Goal: Contribute content

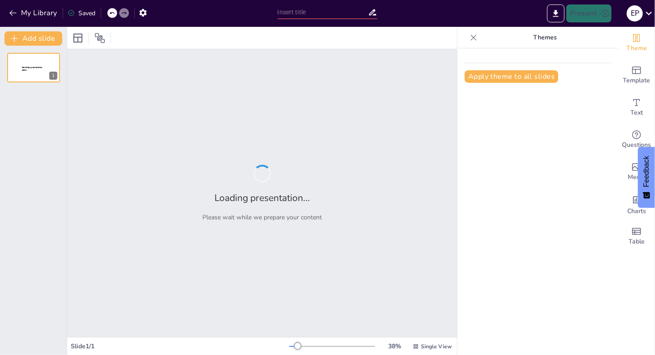
type input "2024 多洛米蒂行程安排與旅遊攻略"
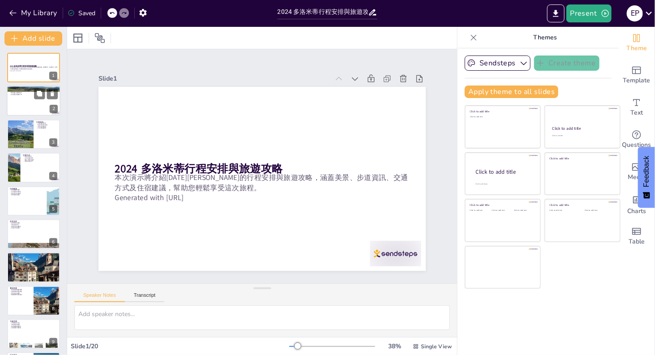
click at [31, 101] on div at bounding box center [34, 101] width 54 height 30
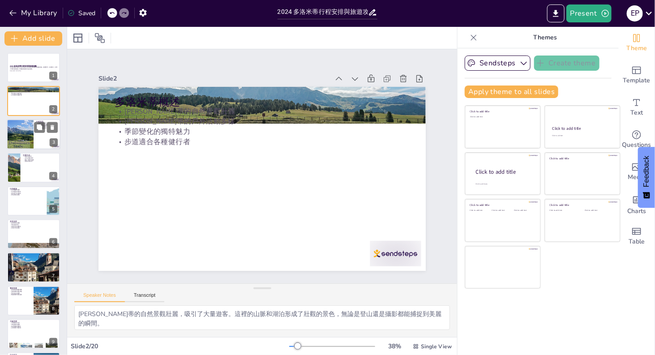
click at [25, 132] on div at bounding box center [20, 134] width 46 height 30
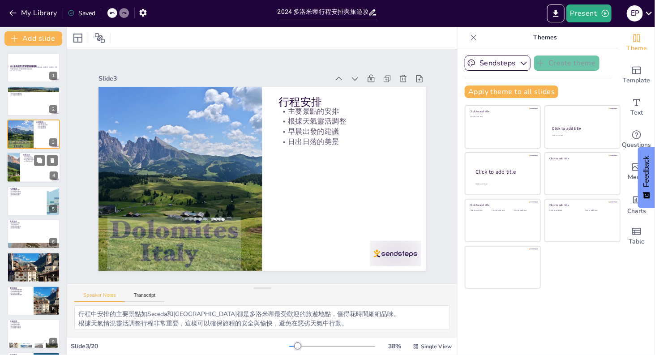
click at [25, 166] on div at bounding box center [34, 167] width 54 height 30
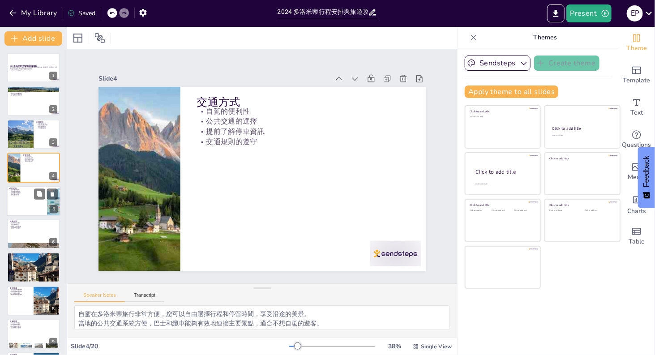
click at [22, 210] on div at bounding box center [34, 201] width 54 height 30
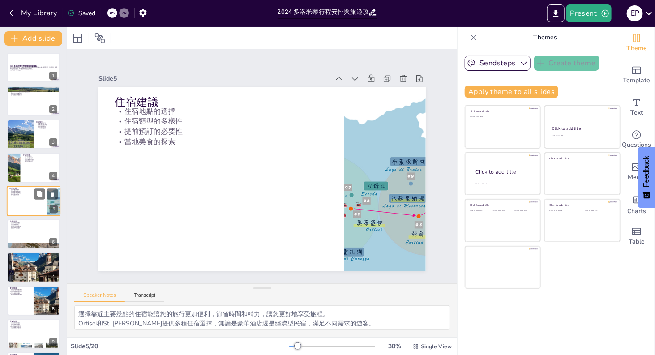
scroll to position [0, 0]
click at [21, 238] on div at bounding box center [34, 233] width 54 height 30
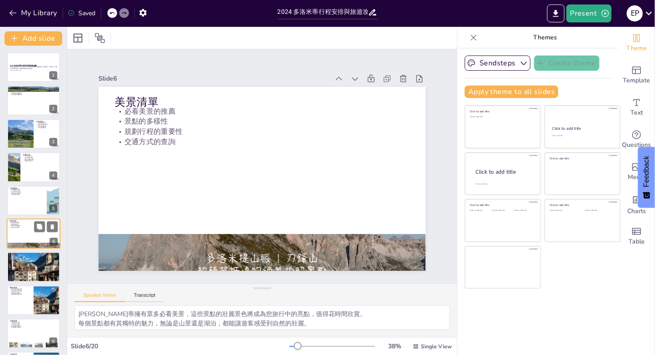
scroll to position [34, 0]
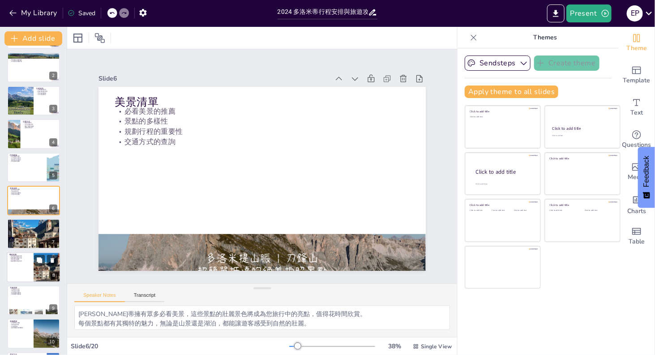
click at [24, 262] on div at bounding box center [34, 267] width 54 height 30
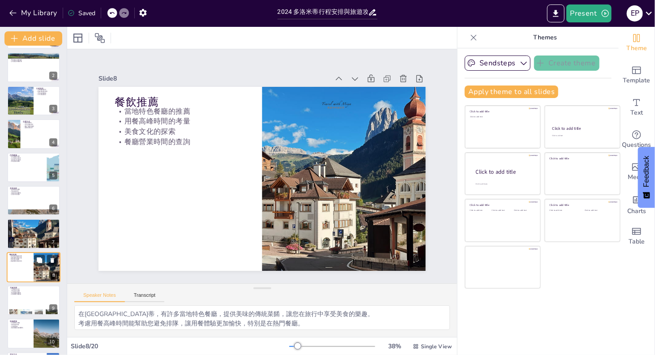
scroll to position [100, 0]
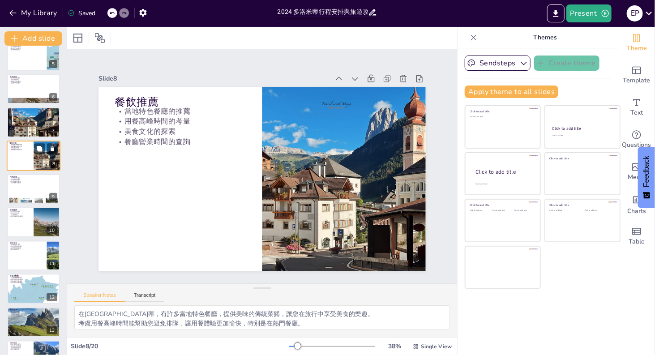
click at [24, 262] on div at bounding box center [33, 256] width 53 height 30
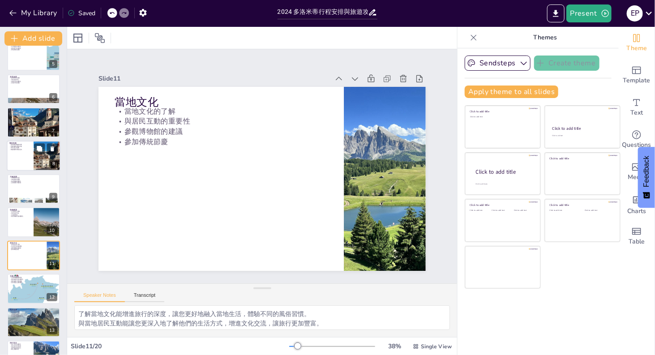
scroll to position [200, 0]
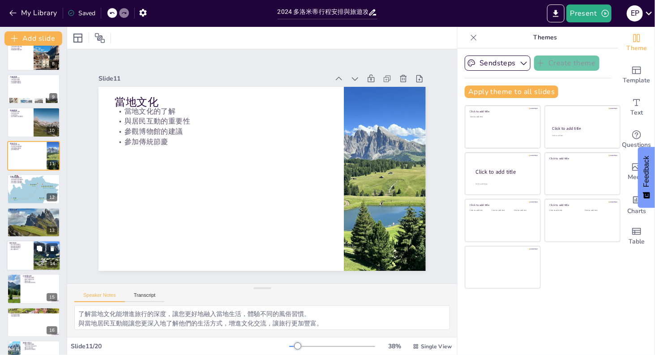
click at [24, 261] on div at bounding box center [34, 255] width 54 height 30
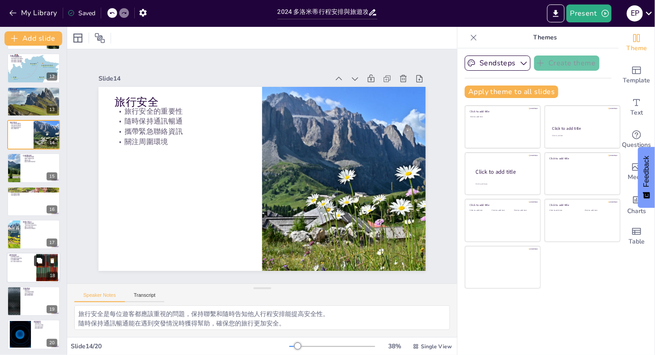
scroll to position [367, 0]
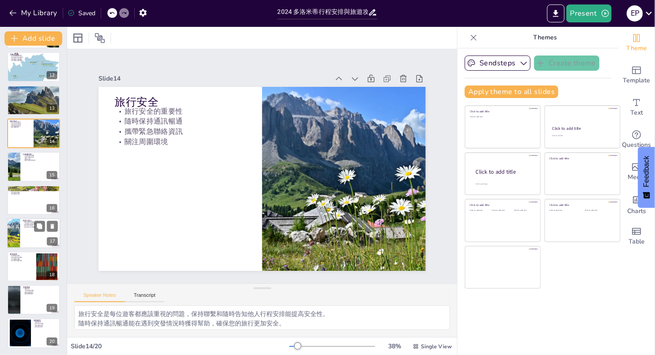
click at [33, 239] on div at bounding box center [34, 233] width 54 height 30
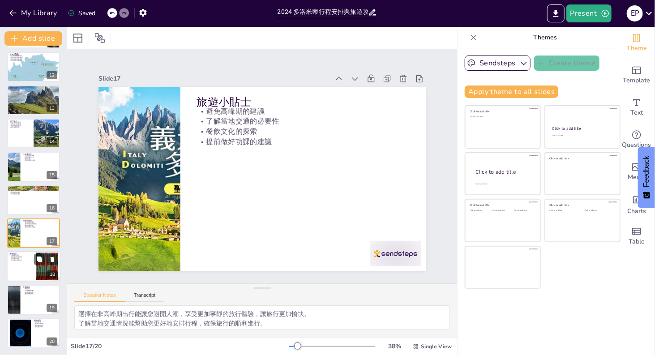
click at [25, 273] on div at bounding box center [34, 266] width 54 height 30
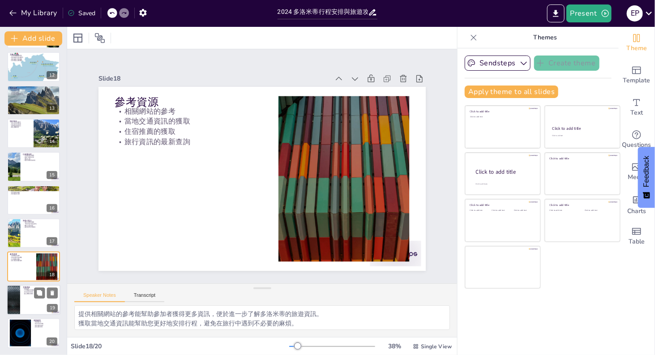
click at [24, 294] on div at bounding box center [34, 300] width 54 height 30
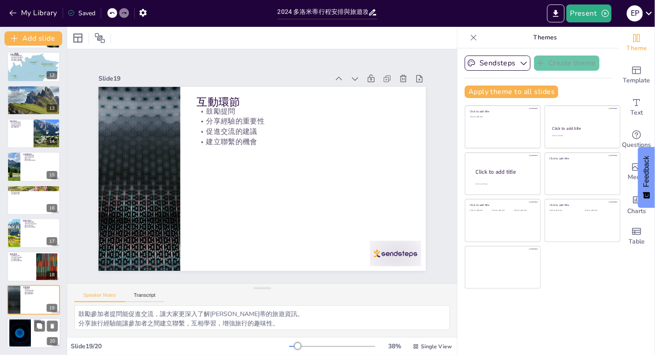
click at [25, 331] on div at bounding box center [20, 332] width 48 height 27
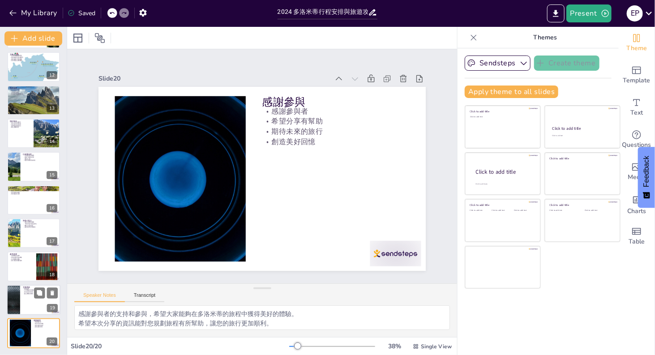
click at [27, 298] on div at bounding box center [34, 300] width 54 height 30
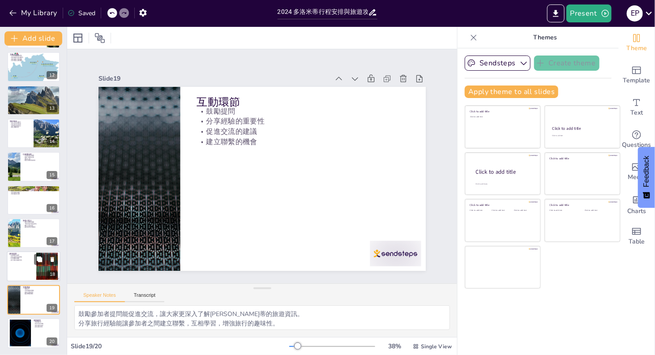
click at [30, 264] on div at bounding box center [34, 266] width 54 height 30
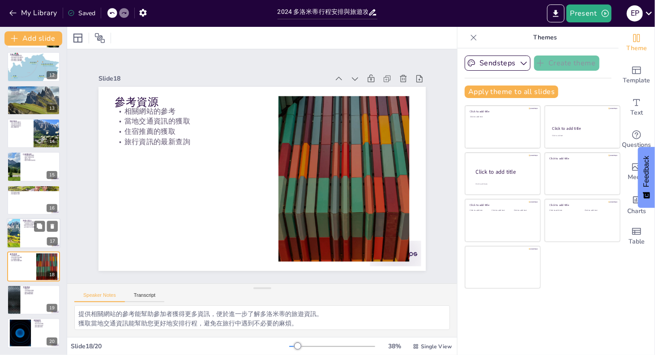
click at [31, 237] on div at bounding box center [34, 233] width 54 height 30
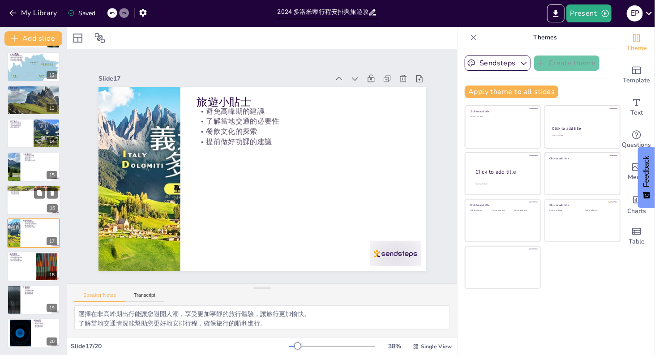
click at [34, 188] on p "常見問題的解答" at bounding box center [33, 189] width 48 height 2
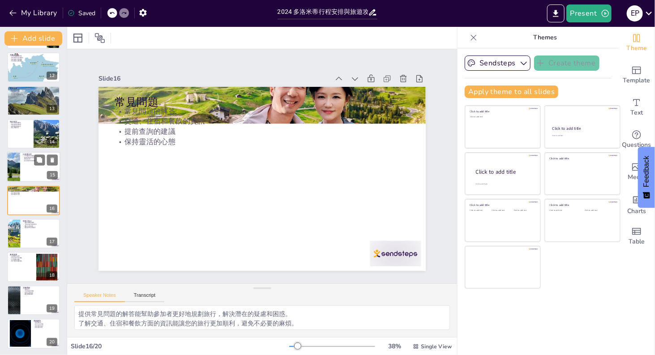
click at [36, 172] on div at bounding box center [34, 167] width 54 height 30
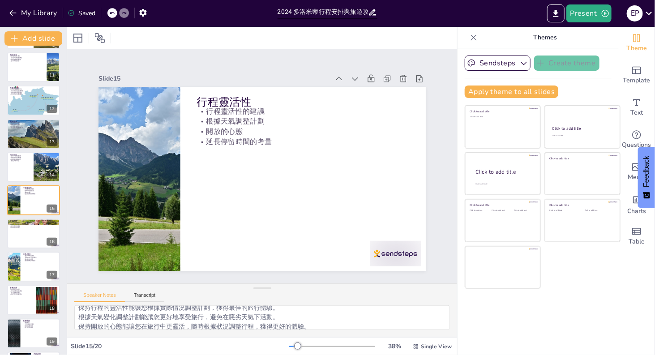
scroll to position [0, 0]
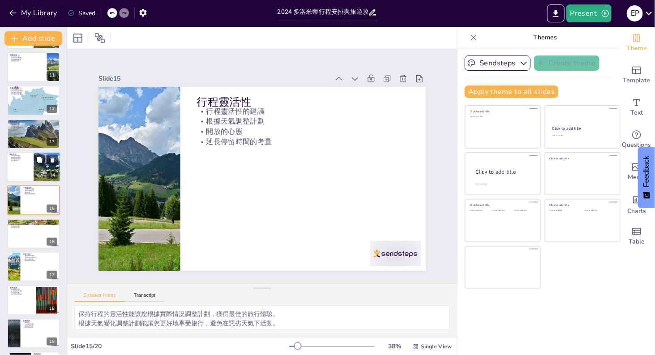
click at [16, 163] on div at bounding box center [34, 167] width 54 height 30
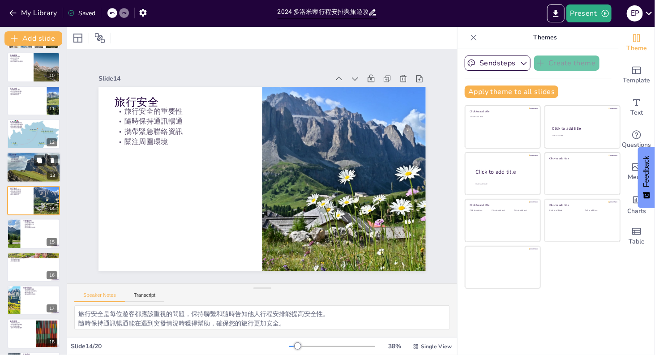
click at [32, 164] on div at bounding box center [34, 167] width 54 height 40
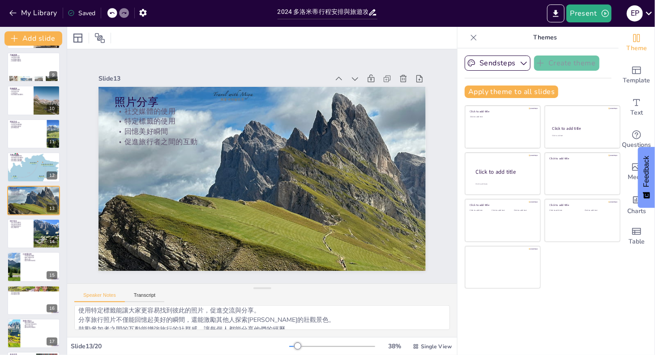
scroll to position [20, 0]
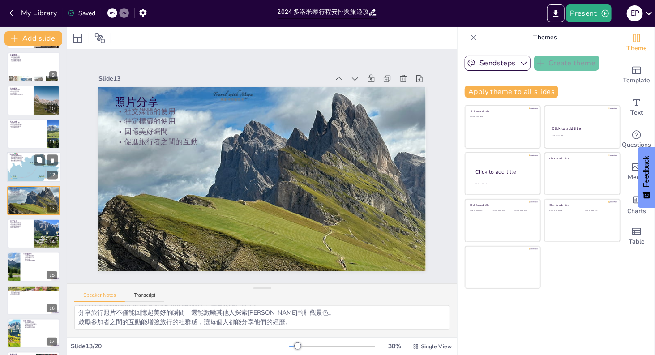
click at [19, 166] on div at bounding box center [34, 167] width 54 height 38
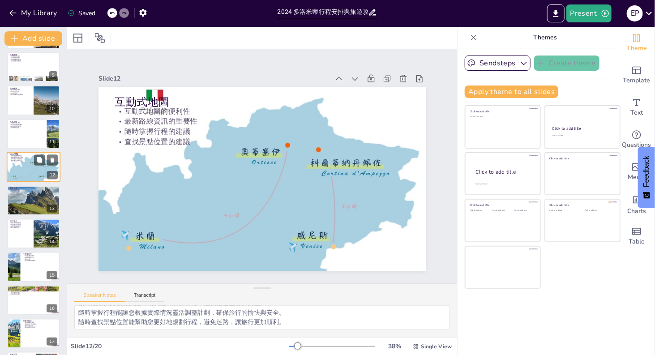
scroll to position [233, 0]
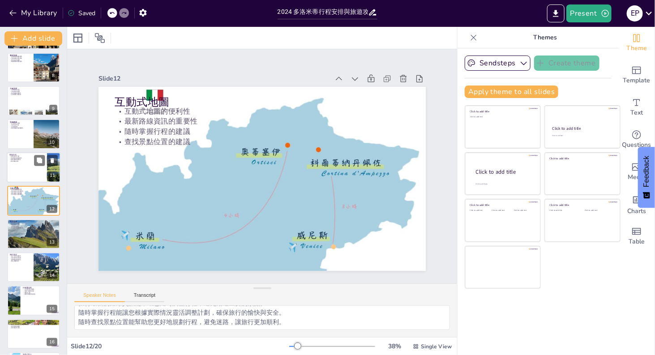
click at [21, 161] on p "參加傳統節慶" at bounding box center [26, 161] width 35 height 2
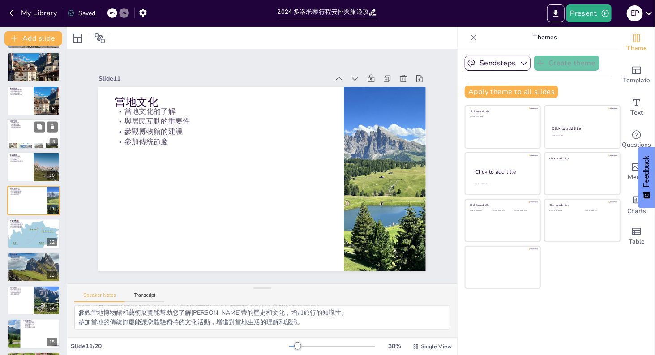
click at [21, 135] on div at bounding box center [34, 134] width 54 height 30
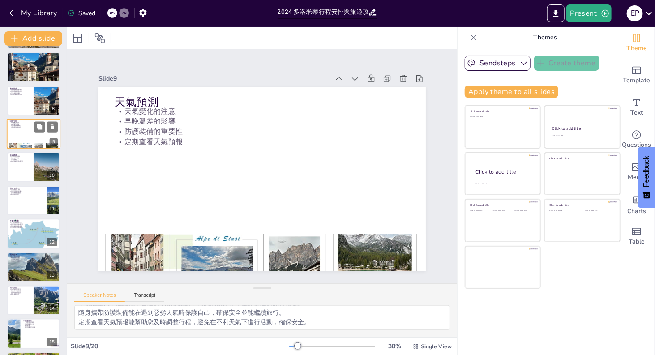
scroll to position [133, 0]
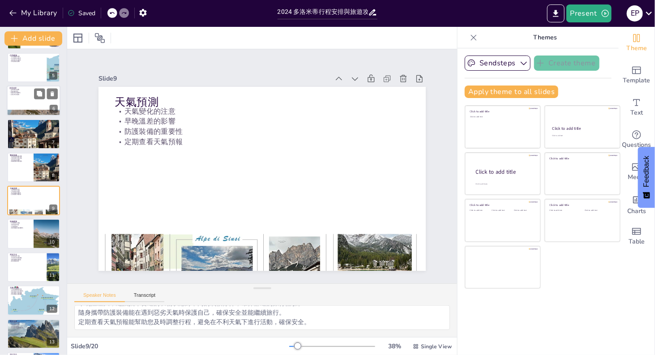
click at [22, 105] on div at bounding box center [34, 100] width 54 height 30
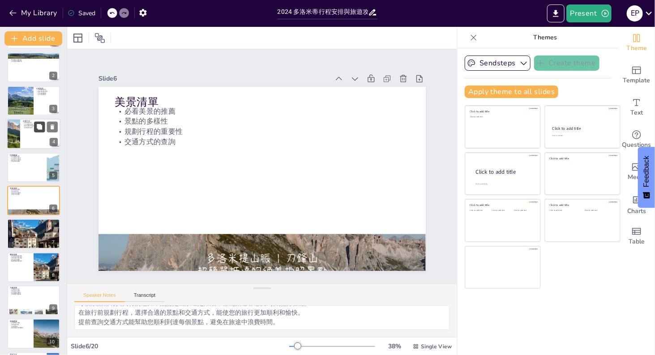
scroll to position [0, 0]
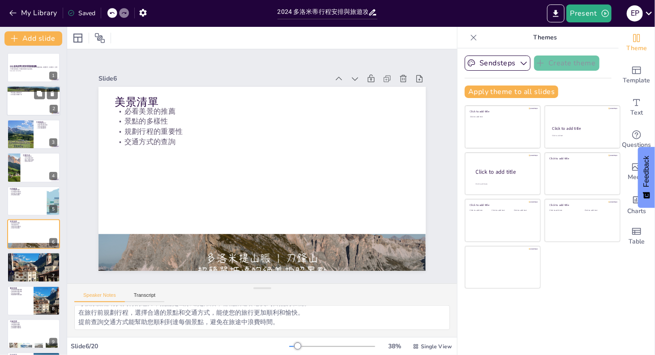
click at [21, 100] on div at bounding box center [34, 101] width 54 height 30
type textarea "[PERSON_NAME]蒂的自然景觀壯麗，吸引了大量遊客。這裡的山脈和湖泊形成了壯觀的景色，無論是登山還是攝影都能捕捉到美麗的瞬間。 [PERSON_NAM…"
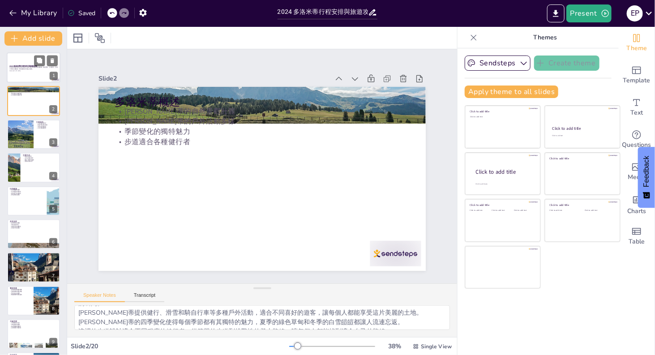
click at [21, 67] on p "本次演示將介紹[DATE][PERSON_NAME]的行程安排與旅遊攻略，涵蓋美景、步道資訊、交通方式及住宿建議，幫助您輕鬆享受這次旅程。" at bounding box center [33, 68] width 48 height 3
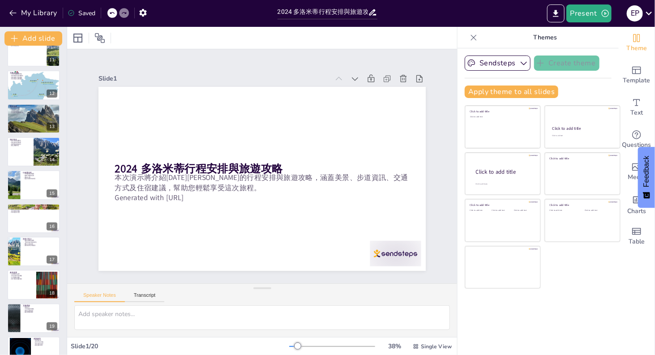
scroll to position [367, 0]
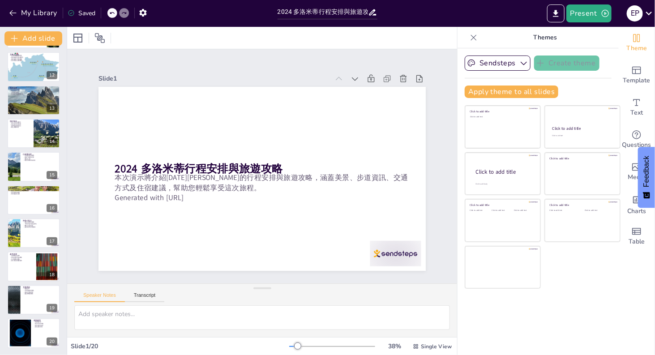
click at [82, 17] on div "Saved" at bounding box center [79, 12] width 32 height 16
click at [141, 13] on icon "button" at bounding box center [142, 13] width 7 height 8
click at [147, 16] on icon "button" at bounding box center [142, 12] width 9 height 9
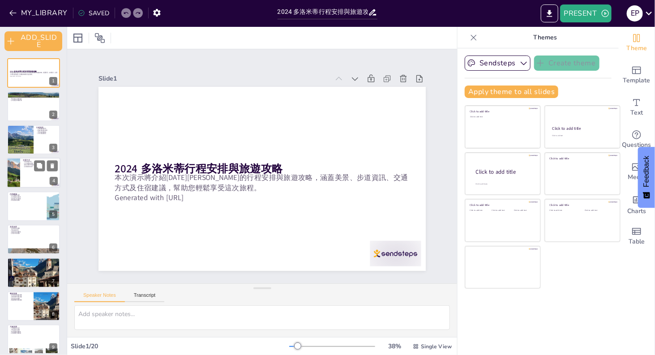
click at [18, 172] on div at bounding box center [13, 173] width 23 height 30
type textarea "自駕在多洛米蒂旅行非常方便，您可以自由選擇行程和停留時間，享受沿途的美景。 當地的公共交通系統方便，巴士和纜車能夠有效地連接主要景點，適合不想自駕的遊客。 提…"
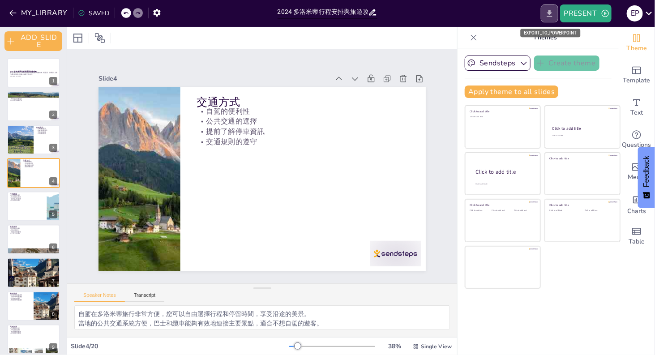
click at [551, 10] on icon "EXPORT_TO_POWERPOINT" at bounding box center [549, 13] width 9 height 9
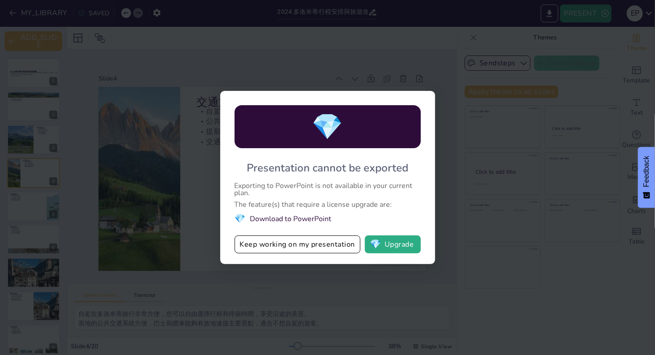
click at [541, 246] on div "💎 Presentation cannot be exported Exporting to PowerPoint is not available in y…" at bounding box center [327, 177] width 655 height 355
click at [341, 241] on button "Keep working on my presentation" at bounding box center [297, 244] width 126 height 18
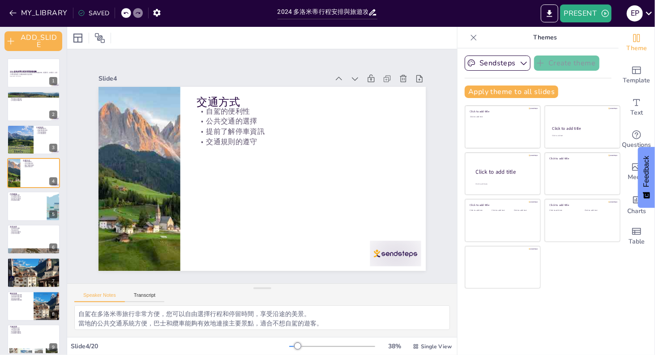
click at [515, 322] on div "Sendsteps Create theme Apply theme to all slides Click to add title Click to ad…" at bounding box center [537, 201] width 161 height 307
